Goal: Information Seeking & Learning: Learn about a topic

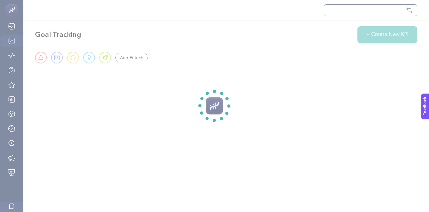
drag, startPoint x: 12, startPoint y: 8, endPoint x: 15, endPoint y: 9, distance: 3.3
click at [12, 8] on section at bounding box center [214, 106] width 429 height 212
click at [14, 8] on section at bounding box center [214, 106] width 429 height 212
click at [16, 9] on section at bounding box center [214, 106] width 429 height 212
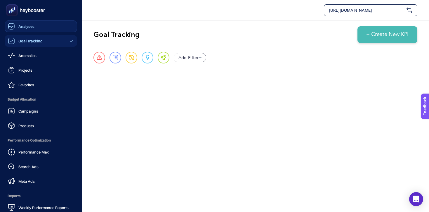
click at [25, 25] on span "Analyses" at bounding box center [26, 26] width 16 height 5
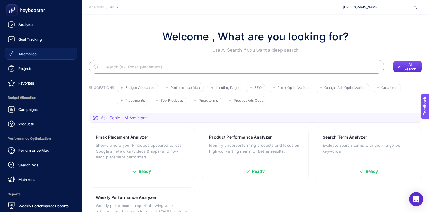
scroll to position [3, 0]
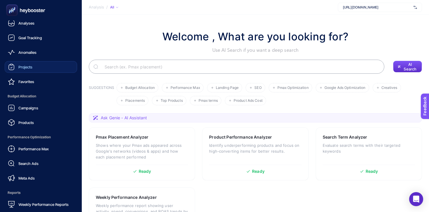
drag, startPoint x: 29, startPoint y: 63, endPoint x: 45, endPoint y: 68, distance: 16.2
click at [29, 63] on link "Projects" at bounding box center [41, 67] width 72 height 12
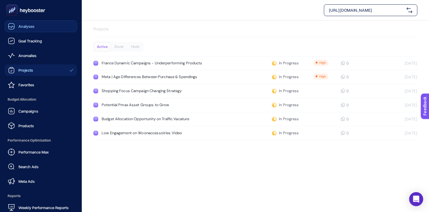
click at [31, 29] on div "Analyses" at bounding box center [21, 26] width 27 height 7
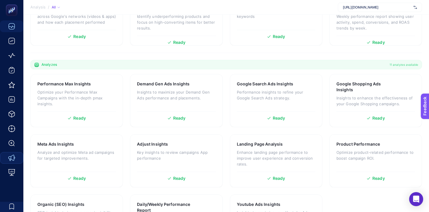
scroll to position [177, 0]
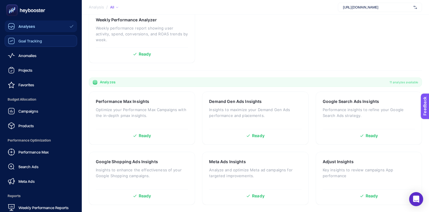
click at [25, 40] on span "Goal Tracking" at bounding box center [30, 41] width 24 height 5
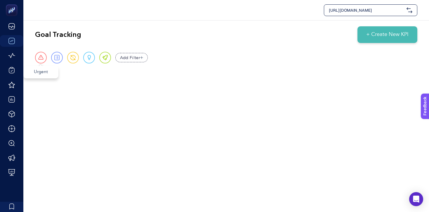
click at [36, 58] on div "Urgent" at bounding box center [41, 58] width 12 height 12
click at [37, 58] on div "Urgent" at bounding box center [41, 58] width 12 height 12
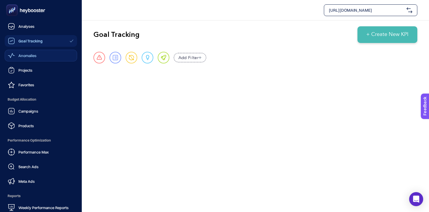
click at [17, 54] on div "Anomalies" at bounding box center [22, 55] width 29 height 7
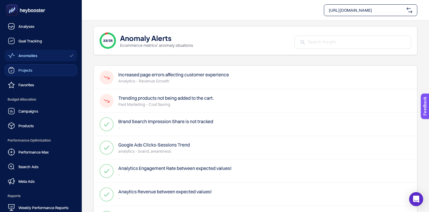
click at [18, 70] on div "Projects" at bounding box center [20, 70] width 25 height 7
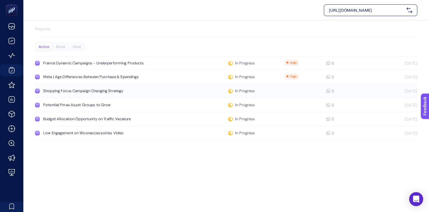
click at [124, 91] on div "Shopping Focus Campaign Changing Strategy" at bounding box center [110, 90] width 135 height 5
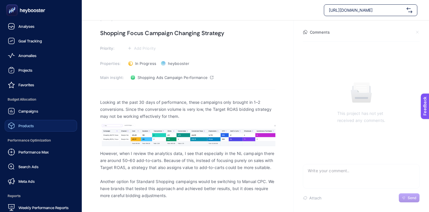
scroll to position [26, 0]
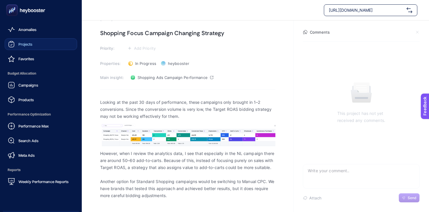
click at [30, 46] on span "Projects" at bounding box center [25, 44] width 14 height 5
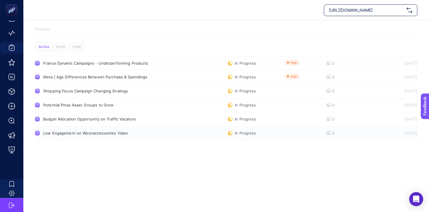
click at [125, 135] on link "Low Engagement on Woonaccessoiries Video In Progress 0 [DATE]" at bounding box center [226, 133] width 382 height 14
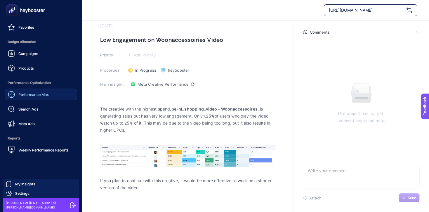
scroll to position [18, 0]
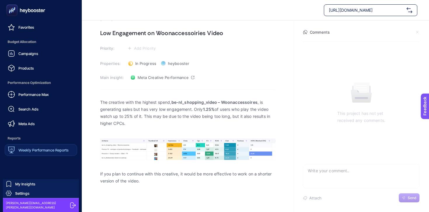
click at [29, 148] on span "Weekly Performance Reports" at bounding box center [43, 149] width 50 height 5
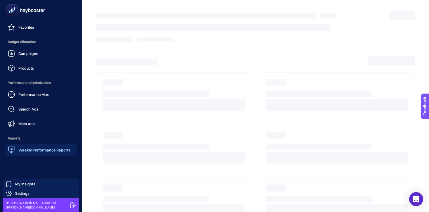
scroll to position [22, 0]
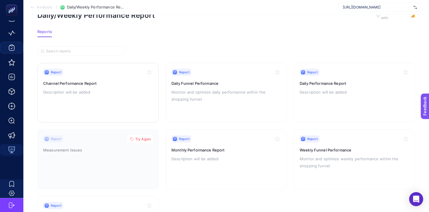
click at [115, 93] on p "Description will be added" at bounding box center [97, 91] width 109 height 7
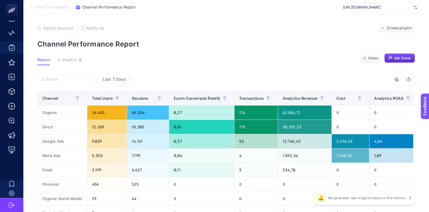
scroll to position [2, 0]
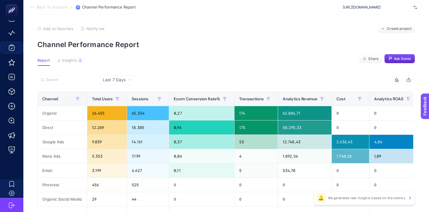
click at [118, 80] on span "Last 7 Days" at bounding box center [114, 80] width 23 height 6
click at [114, 100] on li "Last 30 Days" at bounding box center [115, 102] width 33 height 11
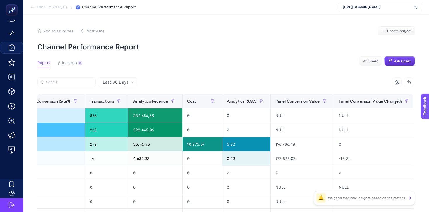
scroll to position [0, 67]
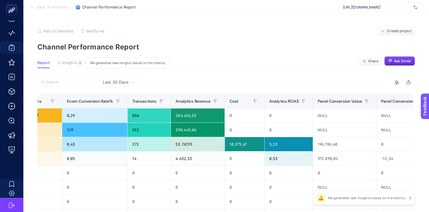
click at [71, 62] on span "Insights" at bounding box center [69, 62] width 15 height 5
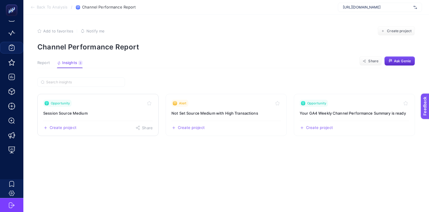
click at [99, 110] on h3 "Session Source Medium" at bounding box center [97, 113] width 109 height 6
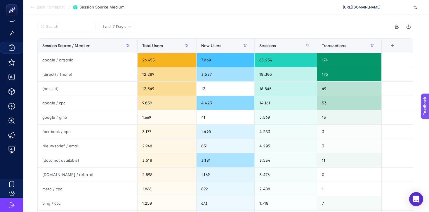
scroll to position [57, 0]
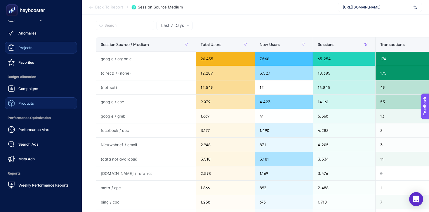
drag, startPoint x: 21, startPoint y: 104, endPoint x: 55, endPoint y: 104, distance: 34.4
click at [21, 104] on span "Products" at bounding box center [25, 103] width 15 height 5
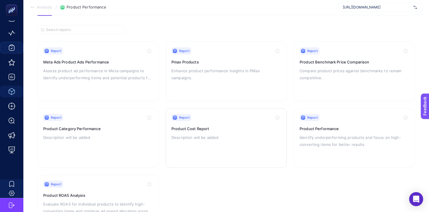
scroll to position [75, 0]
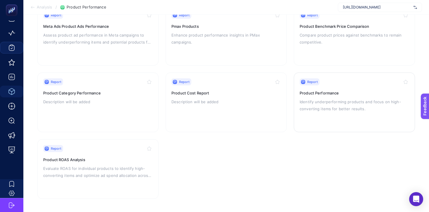
click at [324, 90] on h3 "Product Performance" at bounding box center [353, 93] width 109 height 6
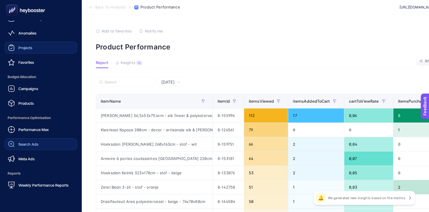
click at [23, 143] on span "Search Ads" at bounding box center [28, 143] width 20 height 5
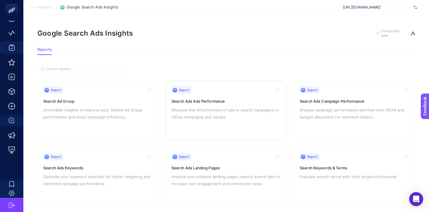
click at [243, 95] on div "Report Search Ads Ads Performance Measure the effectiveness of ads in search ca…" at bounding box center [225, 110] width 109 height 48
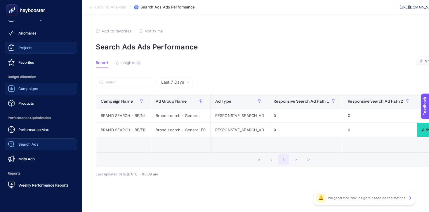
click at [28, 89] on span "Campaigns" at bounding box center [28, 88] width 20 height 5
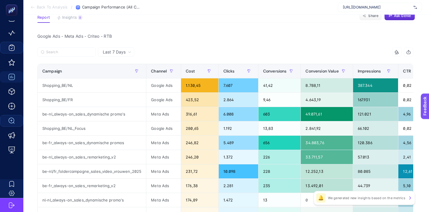
drag, startPoint x: 111, startPoint y: 56, endPoint x: 112, endPoint y: 52, distance: 4.3
click at [111, 55] on div "Last 7 Days" at bounding box center [116, 51] width 36 height 9
click at [112, 52] on span "Last 7 Days" at bounding box center [114, 52] width 23 height 6
click at [111, 73] on div "Campaign" at bounding box center [91, 70] width 99 height 9
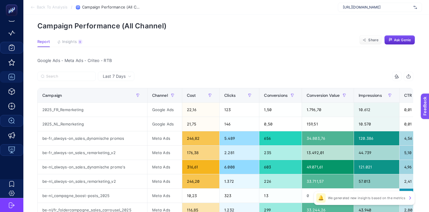
scroll to position [30, 0]
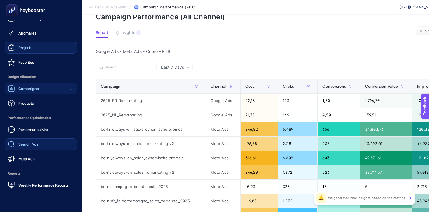
click at [25, 47] on span "Projects" at bounding box center [25, 47] width 14 height 5
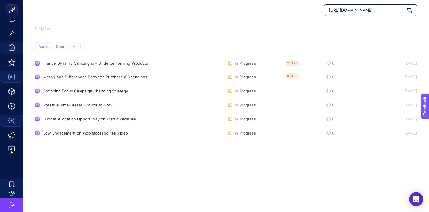
click at [61, 45] on div "Done" at bounding box center [61, 47] width 16 height 8
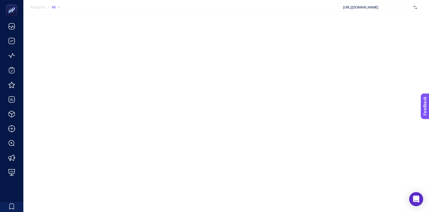
click at [374, 8] on span "[URL][DOMAIN_NAME]" at bounding box center [377, 7] width 68 height 5
